Goal: Complete application form

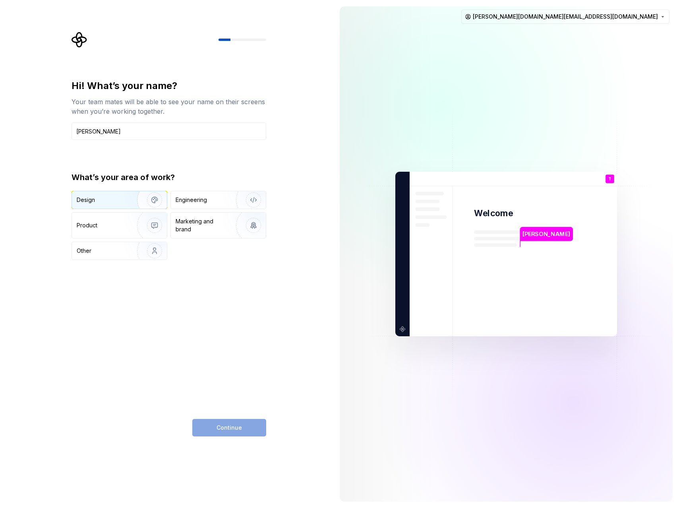
type input "Thomas"
click at [108, 197] on div "Design" at bounding box center [102, 200] width 50 height 8
click at [234, 426] on span "Continue" at bounding box center [228, 427] width 25 height 8
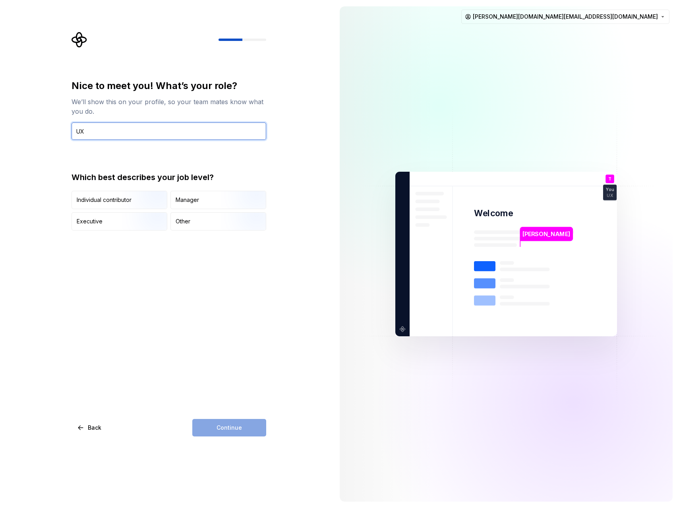
type input "U"
type input "Director of UX"
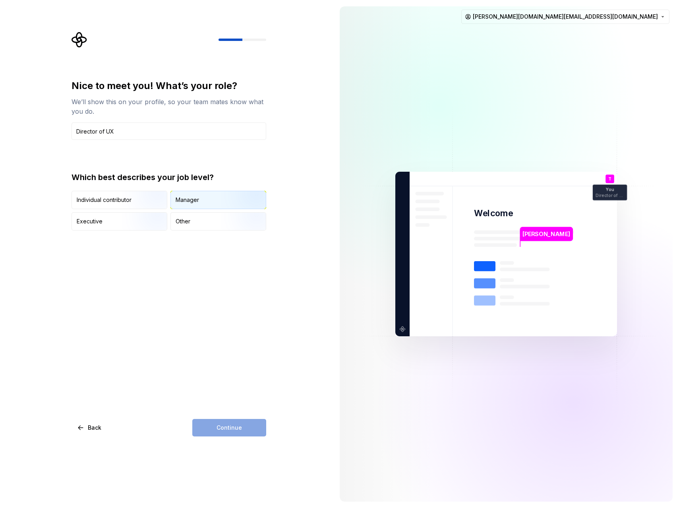
click at [200, 199] on div "Manager" at bounding box center [218, 199] width 95 height 17
click at [227, 422] on button "Continue" at bounding box center [229, 427] width 74 height 17
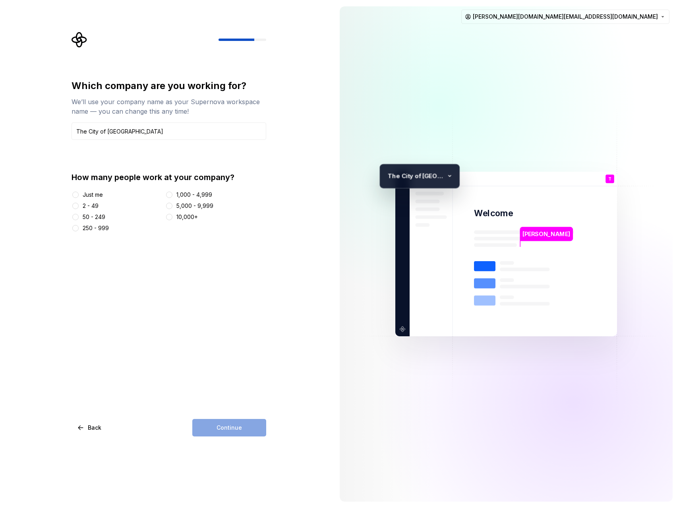
type input "The City of Philadelphia"
click at [75, 215] on button "50 - 249" at bounding box center [75, 217] width 6 height 6
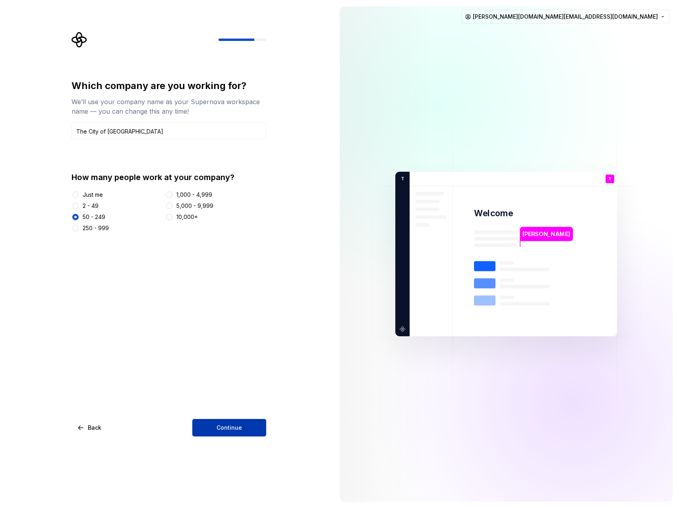
click at [242, 425] on button "Continue" at bounding box center [229, 427] width 74 height 17
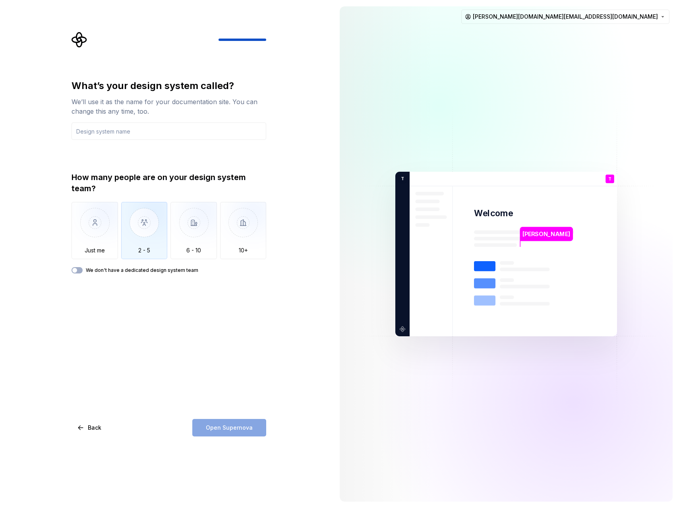
click at [146, 228] on img "button" at bounding box center [144, 228] width 46 height 53
click at [105, 130] on input "text" at bounding box center [169, 130] width 195 height 17
click at [91, 135] on input "text" at bounding box center [169, 130] width 195 height 17
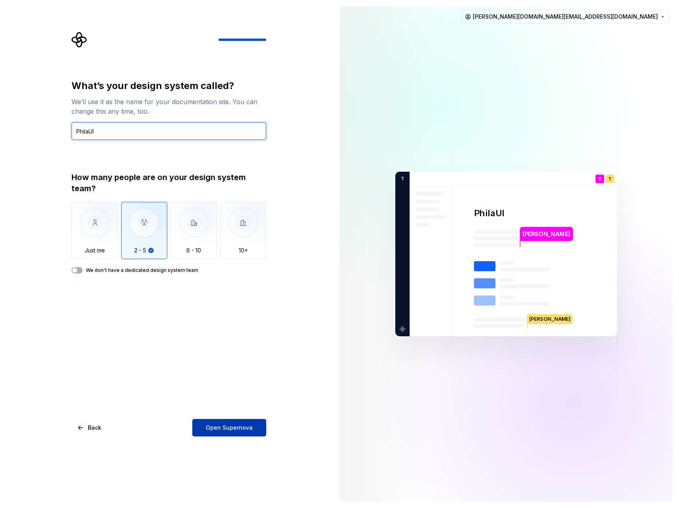
type input "PhilaUI"
click at [235, 423] on span "Open Supernova" at bounding box center [229, 427] width 47 height 8
